Goal: Task Accomplishment & Management: Use online tool/utility

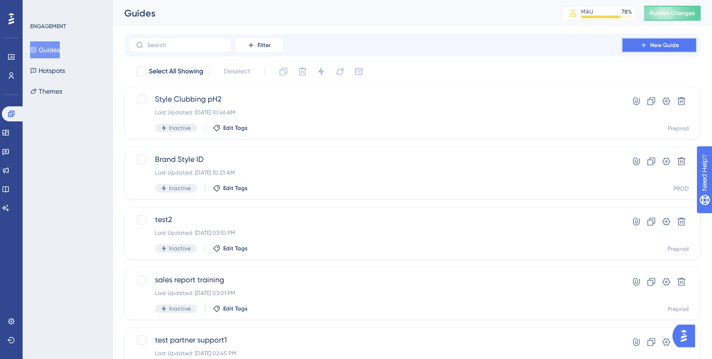
click at [655, 48] on span "New Guide" at bounding box center [664, 45] width 29 height 8
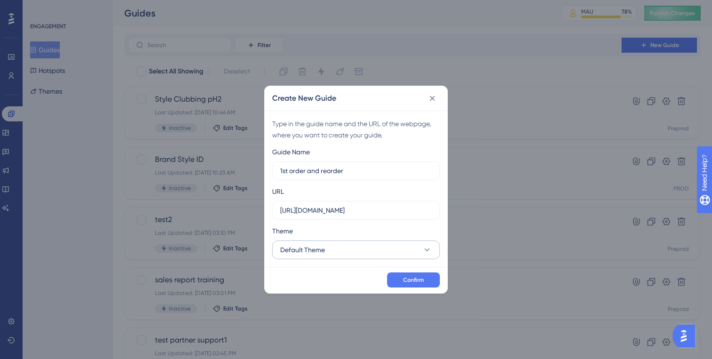
type input "1st order and reorder"
click at [381, 253] on button "Default Theme" at bounding box center [356, 249] width 168 height 19
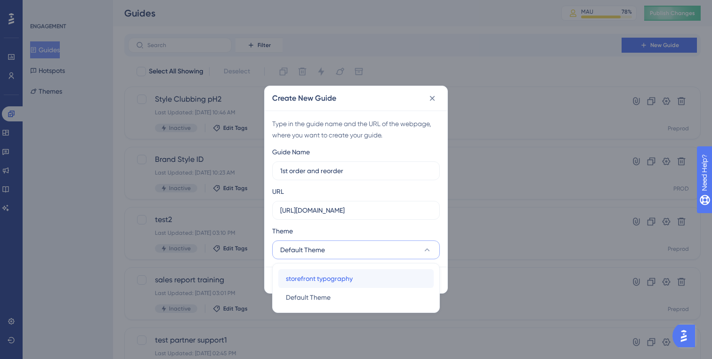
click at [345, 280] on span "storefront typography" at bounding box center [319, 278] width 67 height 11
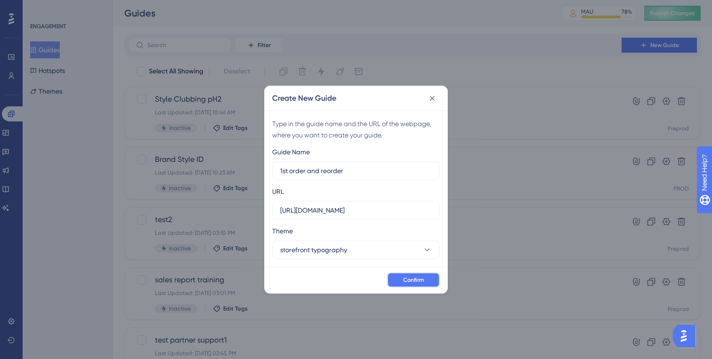
click at [399, 281] on button "Confirm" at bounding box center [413, 279] width 53 height 15
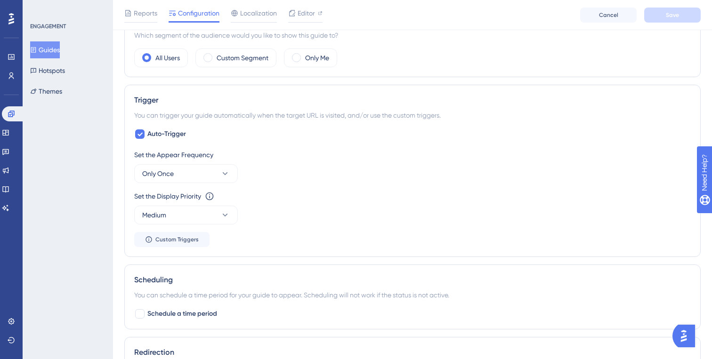
scroll to position [387, 0]
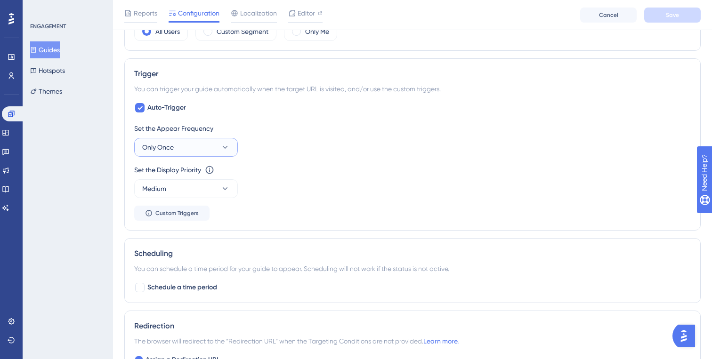
click at [148, 153] on button "Only Once" at bounding box center [186, 147] width 104 height 19
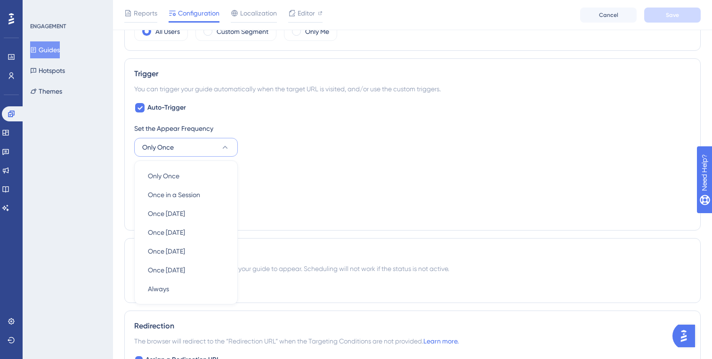
scroll to position [440, 0]
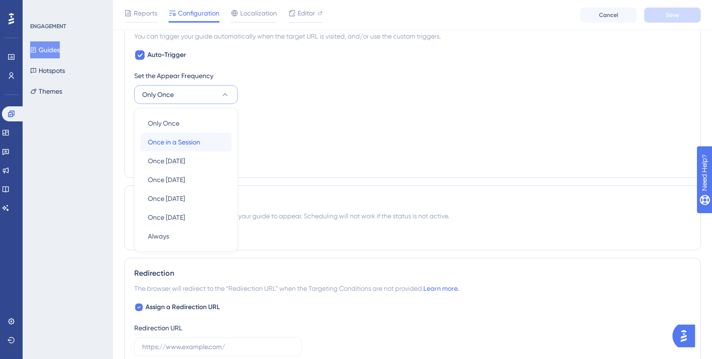
click at [165, 143] on span "Once in a Session" at bounding box center [174, 141] width 52 height 11
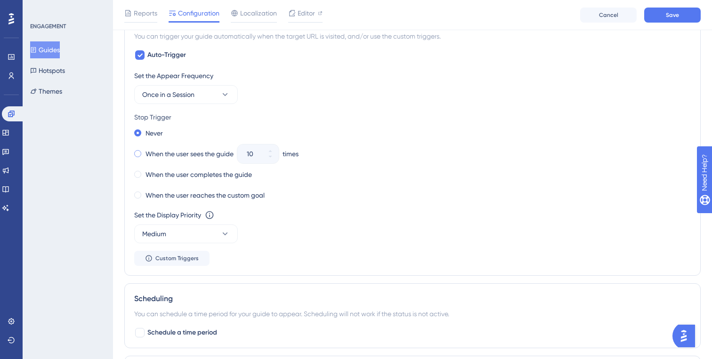
click at [178, 155] on label "When the user sees the guide" at bounding box center [189, 153] width 88 height 11
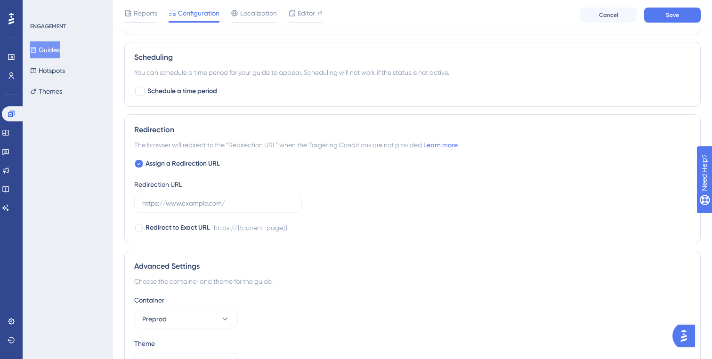
scroll to position [688, 0]
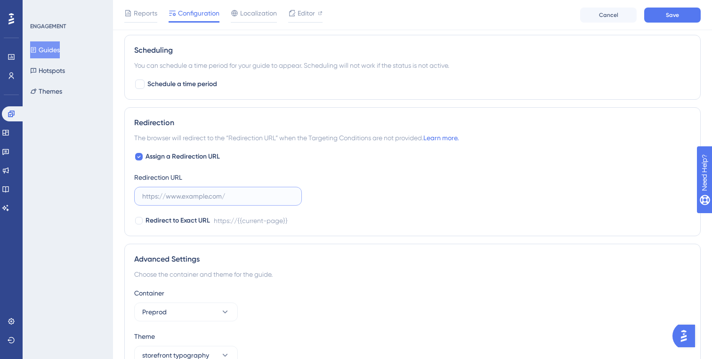
click at [175, 192] on input "text" at bounding box center [218, 196] width 152 height 10
paste input "[URL][DOMAIN_NAME]"
type input "[URL][DOMAIN_NAME]"
click at [139, 222] on div at bounding box center [139, 221] width 8 height 8
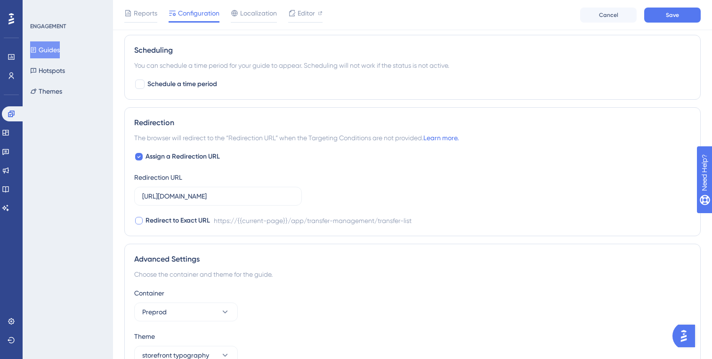
checkbox input "true"
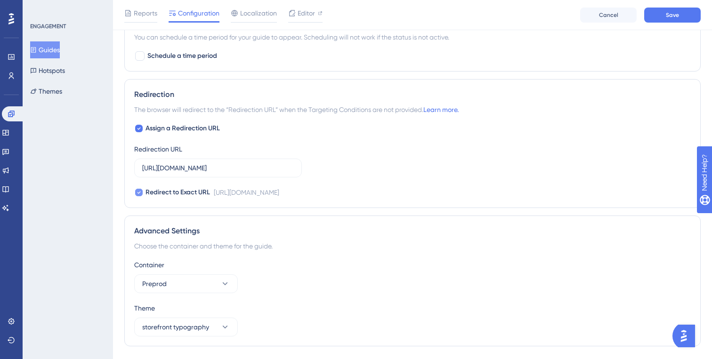
scroll to position [741, 0]
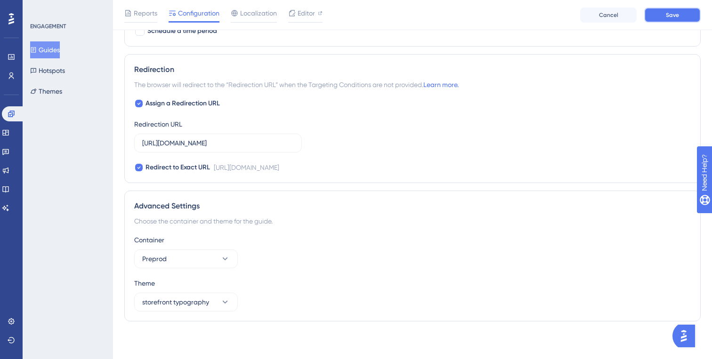
click at [669, 19] on button "Save" at bounding box center [672, 15] width 56 height 15
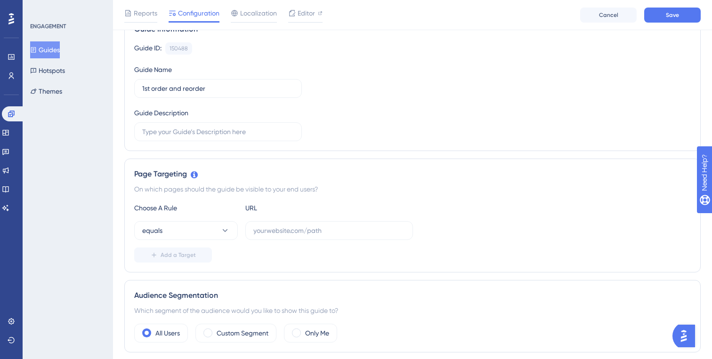
scroll to position [85, 0]
click at [295, 232] on input "text" at bounding box center [329, 231] width 152 height 10
paste input "[URL][DOMAIN_NAME]"
type input "[URL][DOMAIN_NAME]"
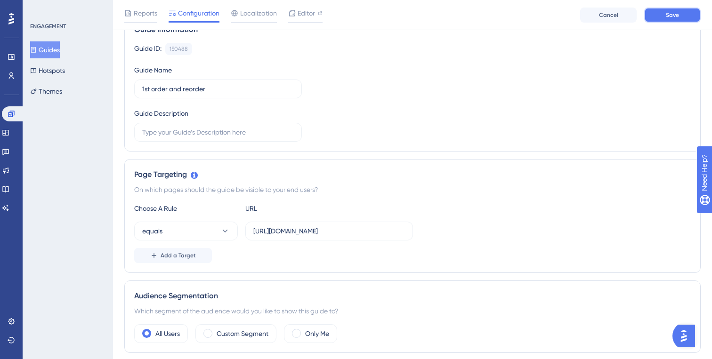
scroll to position [0, 0]
click at [665, 17] on button "Save" at bounding box center [672, 15] width 56 height 15
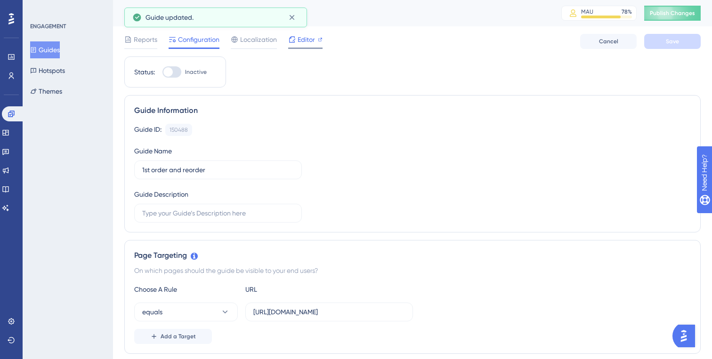
click at [304, 40] on span "Editor" at bounding box center [305, 39] width 17 height 11
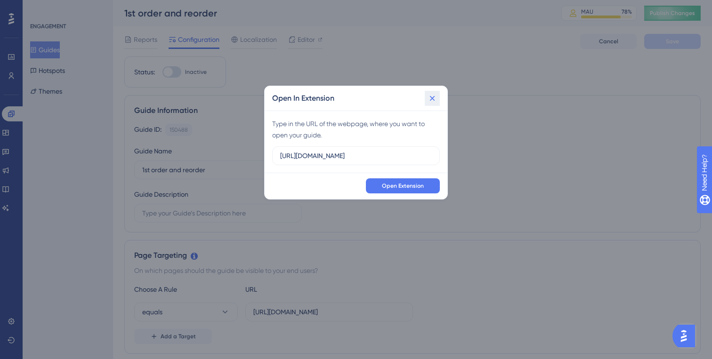
click at [429, 99] on icon at bounding box center [431, 98] width 9 height 9
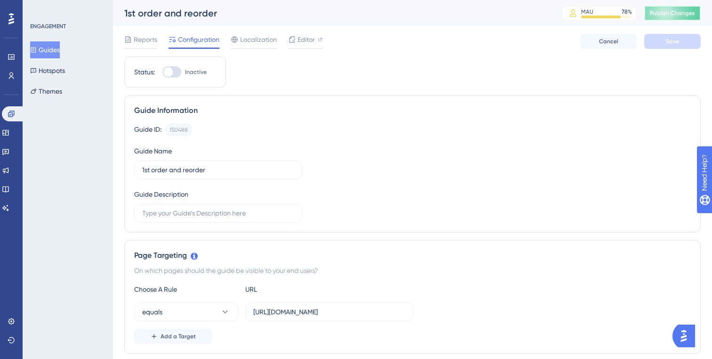
click at [673, 16] on span "Publish Changes" at bounding box center [671, 13] width 45 height 8
click at [307, 40] on span "Editor" at bounding box center [305, 39] width 17 height 11
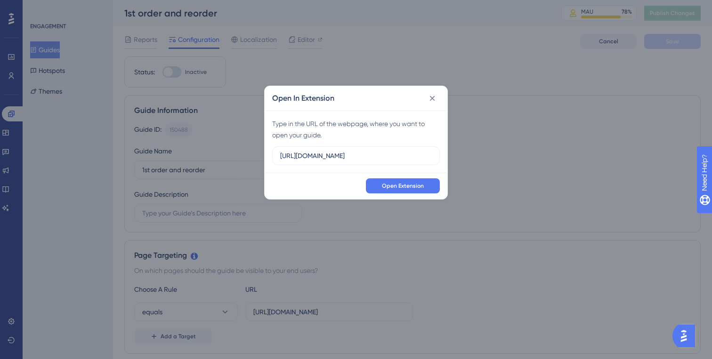
drag, startPoint x: 424, startPoint y: 159, endPoint x: 226, endPoint y: 160, distance: 197.2
click at [226, 160] on div "Open In Extension Type in the URL of the webpage, where you want to open your g…" at bounding box center [356, 179] width 712 height 359
type input "[URL][DOMAIN_NAME]"
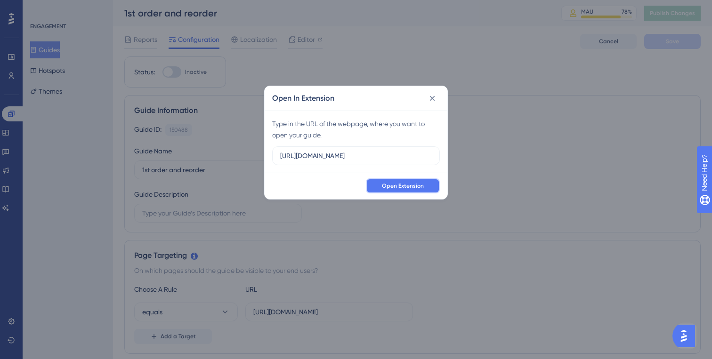
click at [394, 185] on span "Open Extension" at bounding box center [403, 186] width 42 height 8
